Goal: Information Seeking & Learning: Learn about a topic

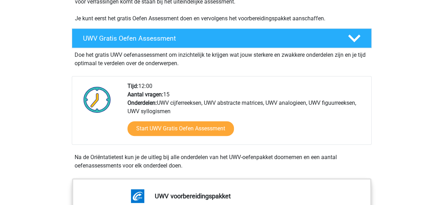
scroll to position [175, 0]
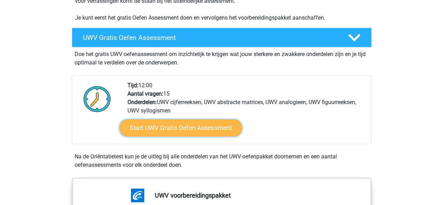
click at [197, 133] on link "Start UWV Gratis Oefen Assessment" at bounding box center [180, 127] width 123 height 17
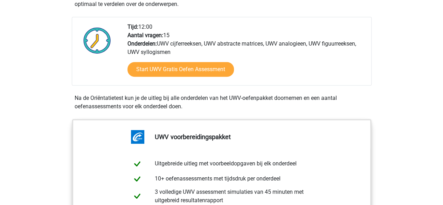
scroll to position [280, 0]
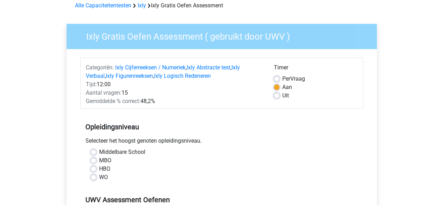
scroll to position [105, 0]
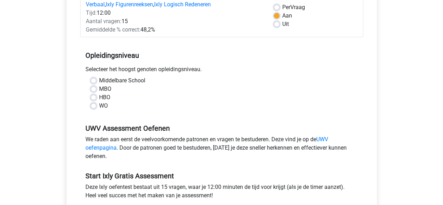
click at [99, 80] on label "Middelbare School" at bounding box center [122, 80] width 46 height 8
click at [94, 80] on input "Middelbare School" at bounding box center [94, 79] width 6 height 7
radio input "true"
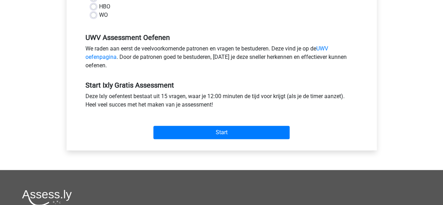
scroll to position [210, 0]
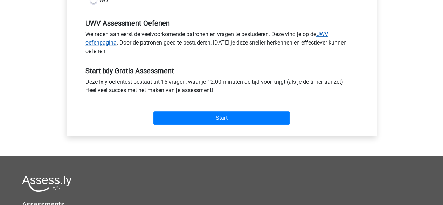
click at [321, 32] on link "UWV oefenpagina" at bounding box center [206, 38] width 243 height 15
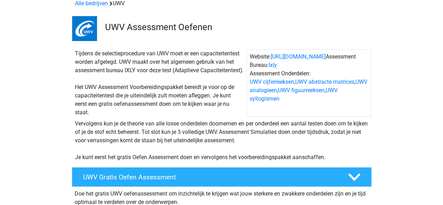
scroll to position [70, 0]
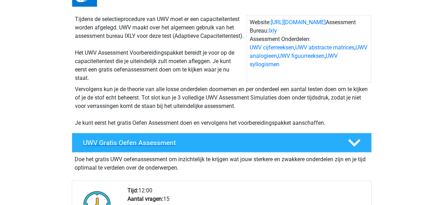
click at [173, 147] on h4 "UWV Gratis Oefen Assessment" at bounding box center [210, 143] width 254 height 8
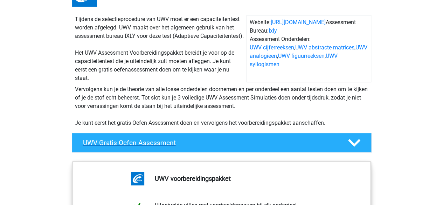
click at [173, 147] on h4 "UWV Gratis Oefen Assessment" at bounding box center [210, 143] width 254 height 8
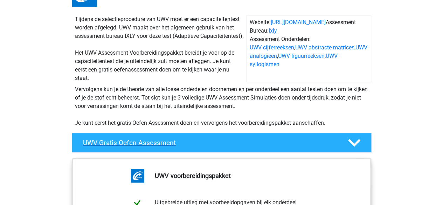
click at [173, 147] on h4 "UWV Gratis Oefen Assessment" at bounding box center [210, 143] width 254 height 8
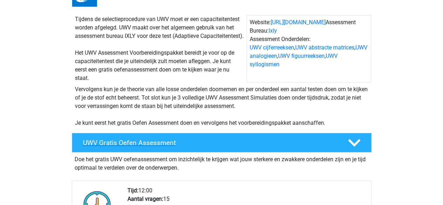
click at [165, 147] on h4 "UWV Gratis Oefen Assessment" at bounding box center [210, 143] width 254 height 8
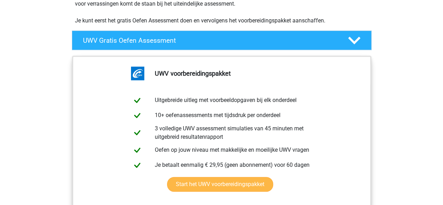
scroll to position [210, 0]
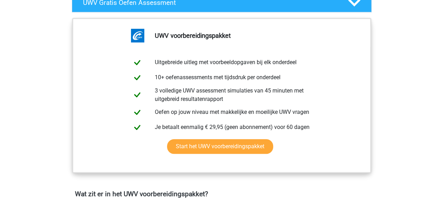
drag, startPoint x: 384, startPoint y: 37, endPoint x: 378, endPoint y: 43, distance: 9.2
click at [383, 37] on div "UWV voorbereidingspakket Uitgebreide uitleg met voorbeeldopgaven bij elk onderd…" at bounding box center [221, 102] width 333 height 175
click at [356, 9] on icon at bounding box center [354, 2] width 12 height 12
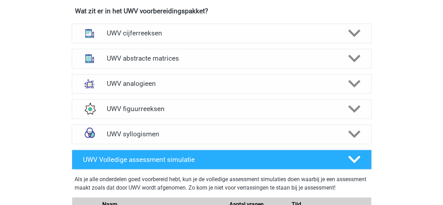
scroll to position [526, 0]
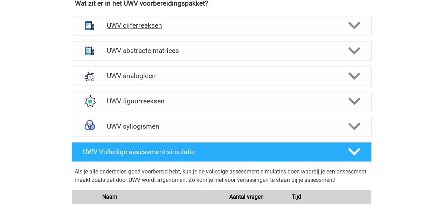
click at [150, 35] on div "UWV cijferreeksen" at bounding box center [222, 26] width 300 height 20
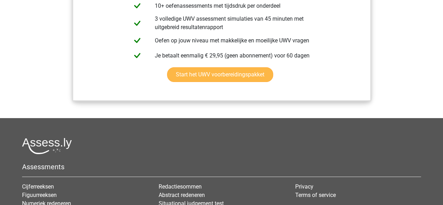
scroll to position [1226, 0]
